Goal: Task Accomplishment & Management: Complete application form

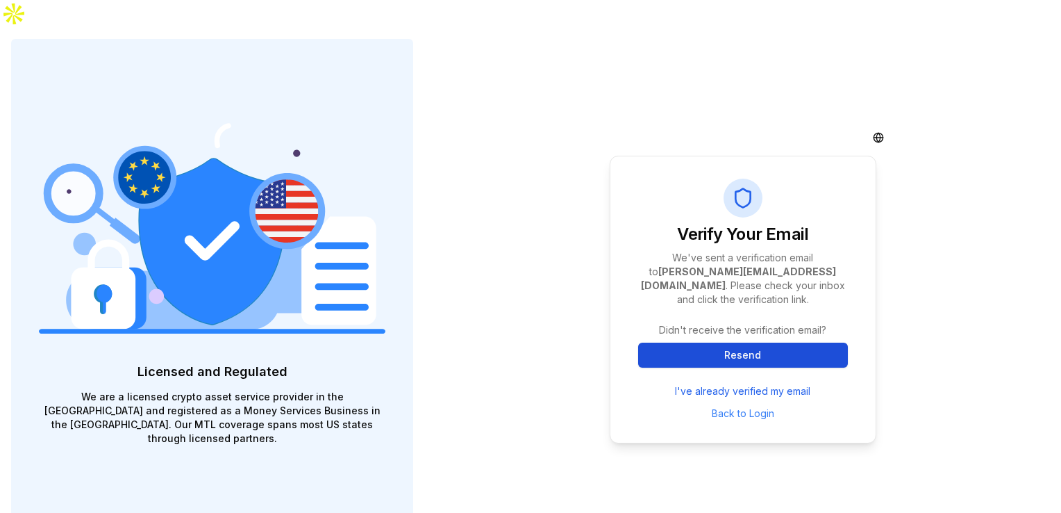
click at [759, 342] on button "Resend" at bounding box center [743, 354] width 210 height 25
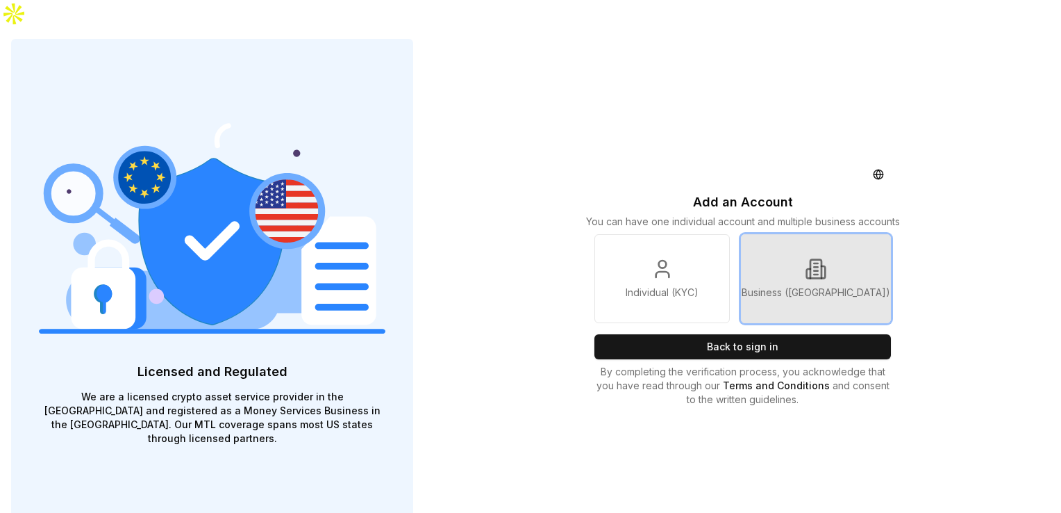
click at [857, 240] on link "Business ([GEOGRAPHIC_DATA])" at bounding box center [816, 278] width 150 height 89
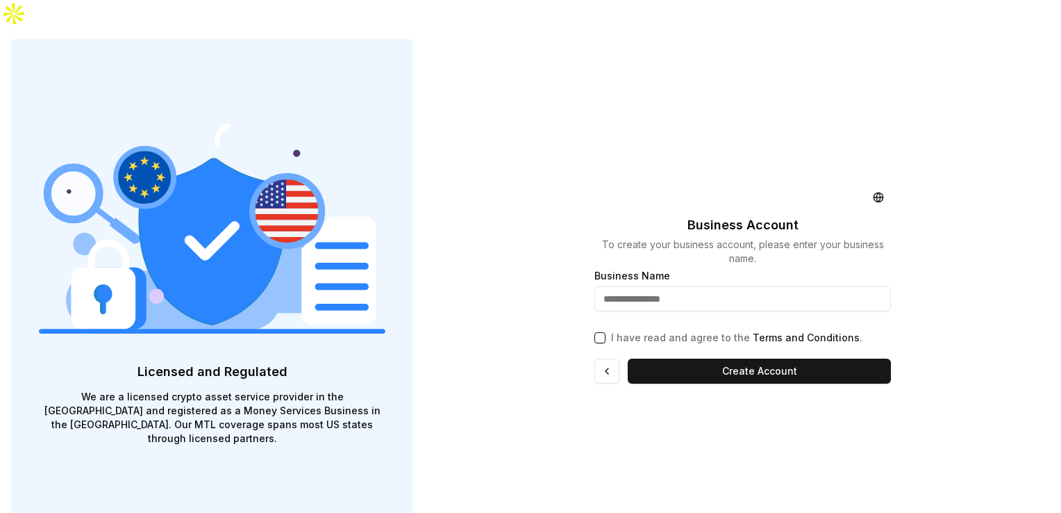
click at [690, 286] on input "text" at bounding box center [743, 298] width 296 height 25
type input "**********"
click at [597, 332] on button "I have read and agree to the Terms and Conditions ." at bounding box center [600, 337] width 11 height 11
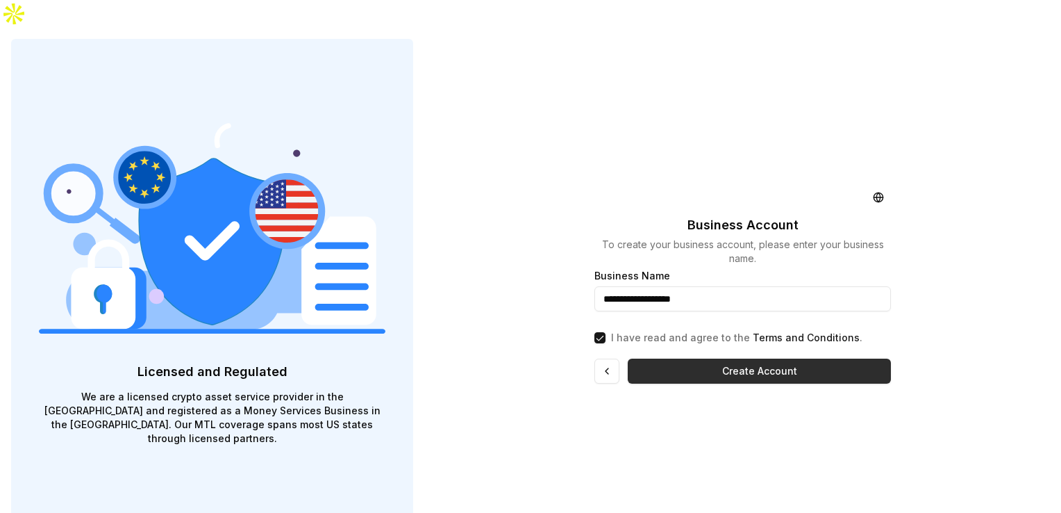
click at [700, 358] on button "Create Account" at bounding box center [759, 370] width 263 height 25
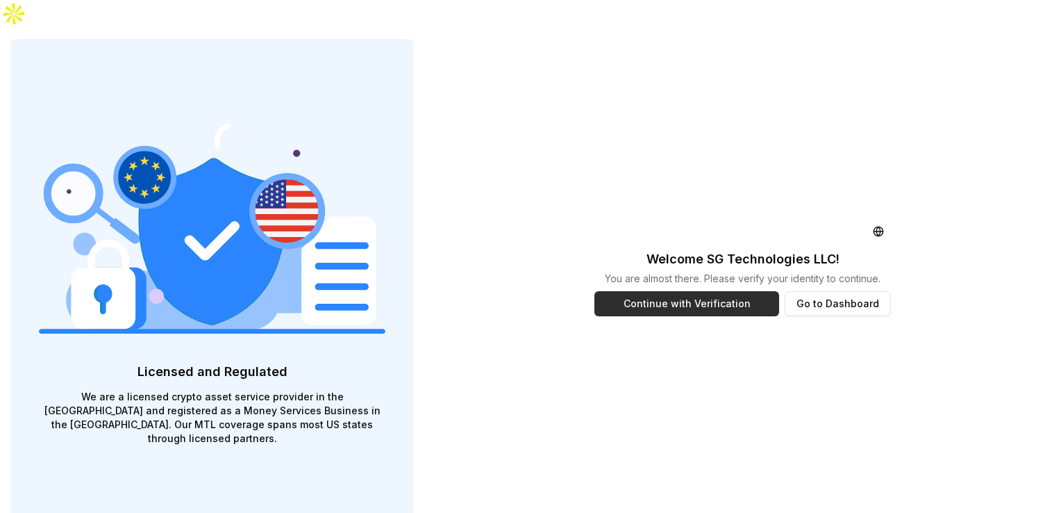
click at [716, 291] on button "Continue with Verification" at bounding box center [687, 303] width 184 height 25
